Goal: Find specific page/section: Find specific page/section

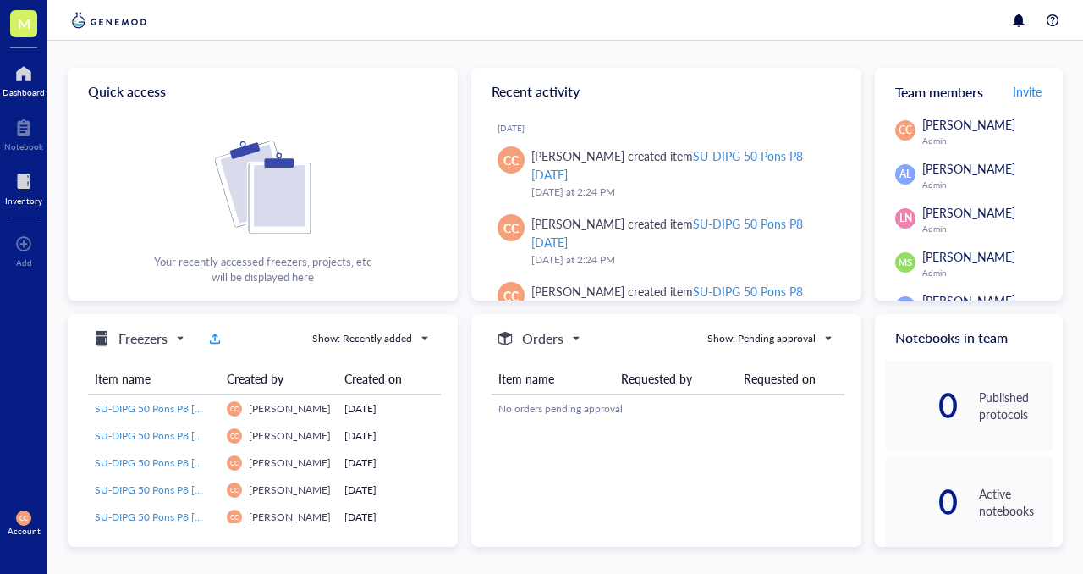
click at [21, 191] on div at bounding box center [23, 181] width 37 height 27
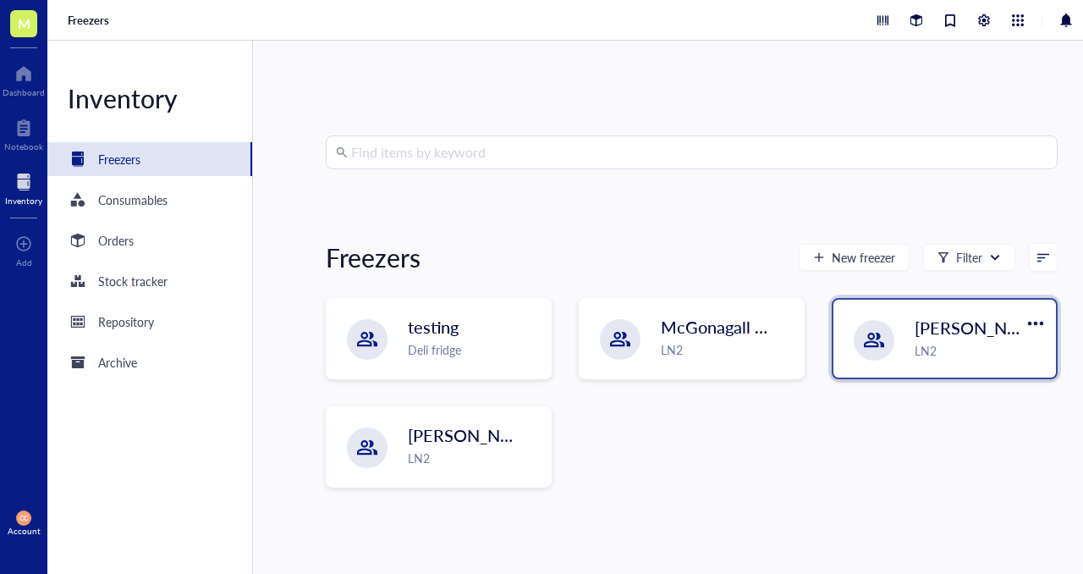
click at [900, 368] on div "[PERSON_NAME]-A LN2" at bounding box center [945, 339] width 223 height 78
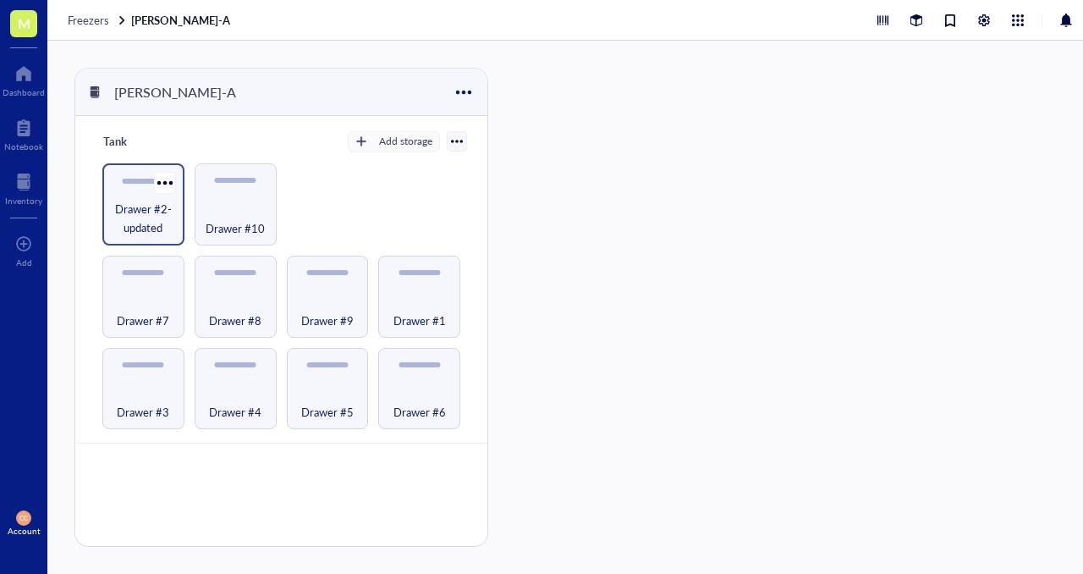
click at [151, 191] on div "Drawer #2-updated" at bounding box center [143, 204] width 82 height 82
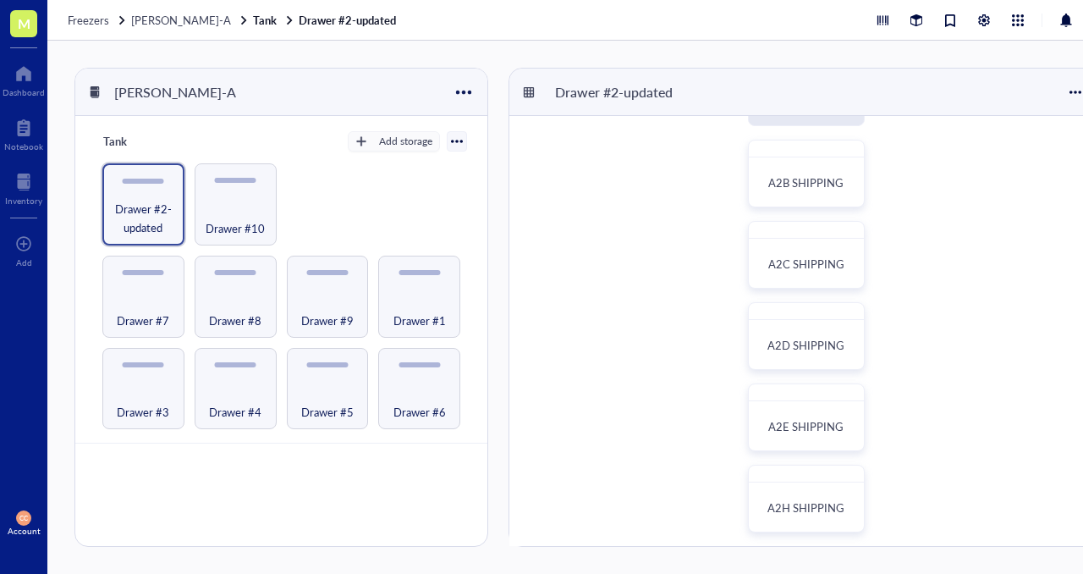
scroll to position [79, 0]
click at [810, 169] on div "A2B SHIPPING" at bounding box center [807, 182] width 100 height 37
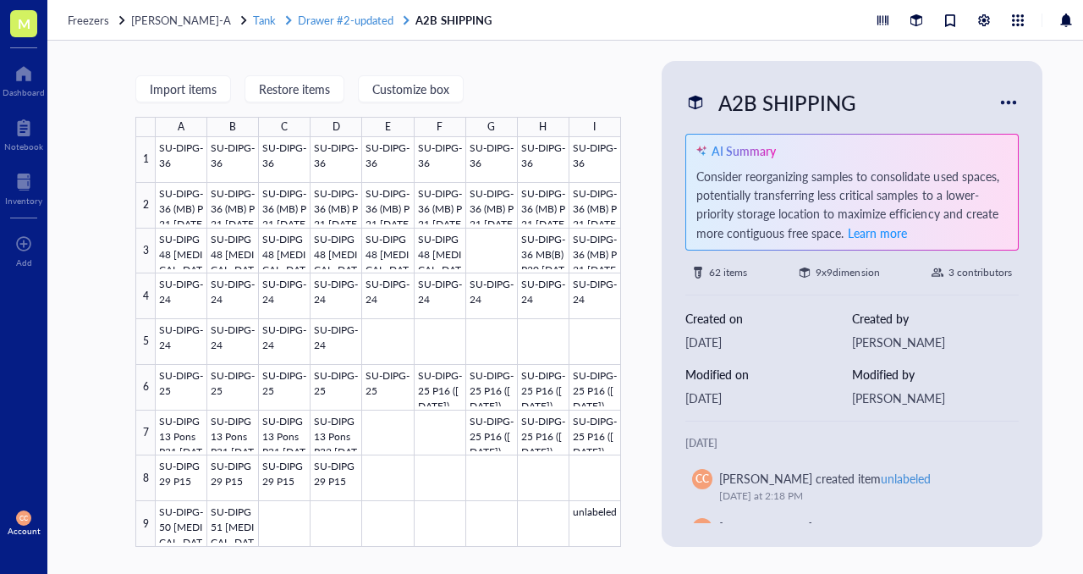
click at [306, 17] on span "Drawer #2-updated" at bounding box center [346, 20] width 96 height 16
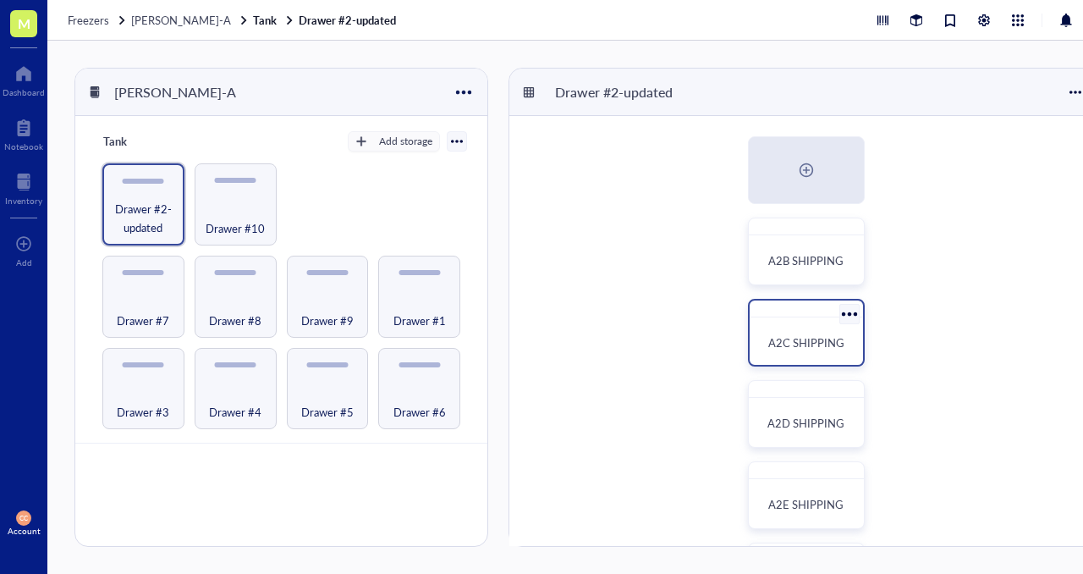
click at [807, 345] on span "A2C SHIPPING" at bounding box center [806, 342] width 76 height 16
